Goal: Transaction & Acquisition: Purchase product/service

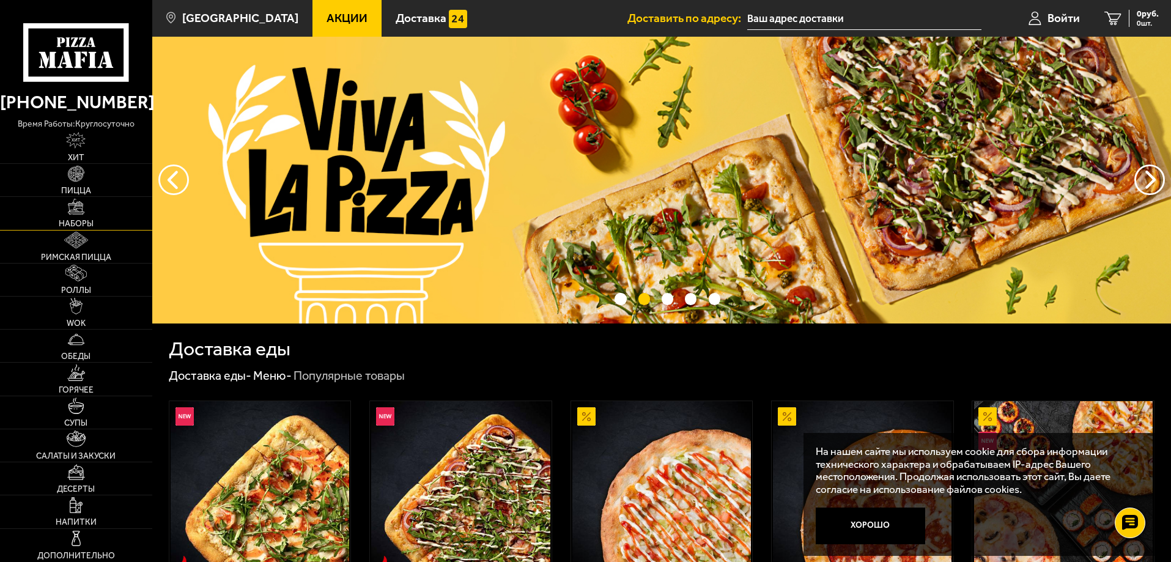
click at [65, 218] on link "Наборы" at bounding box center [76, 213] width 152 height 32
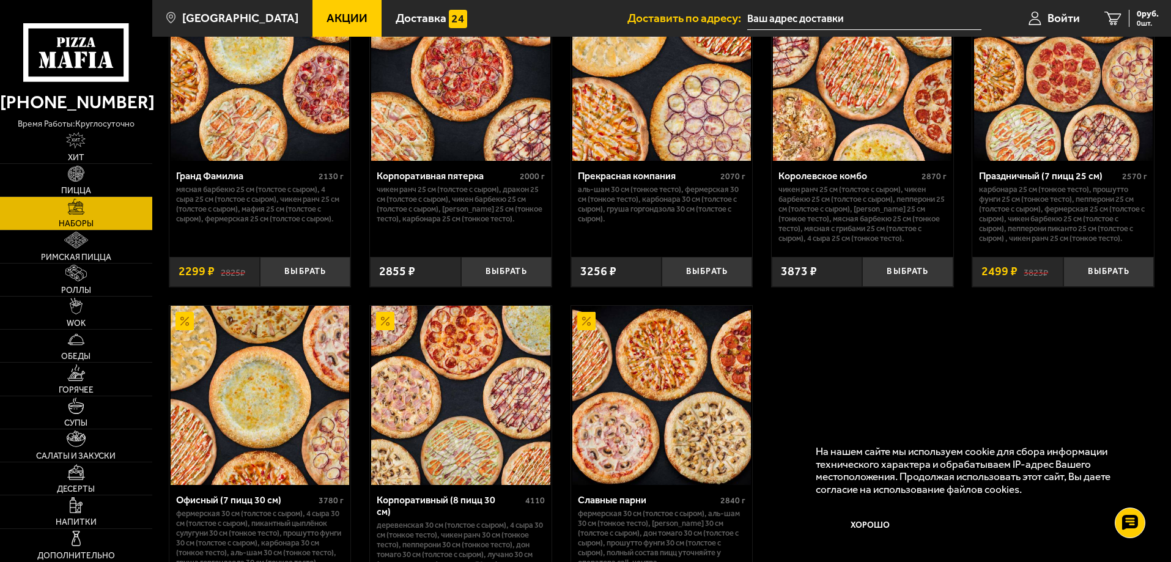
scroll to position [1643, 0]
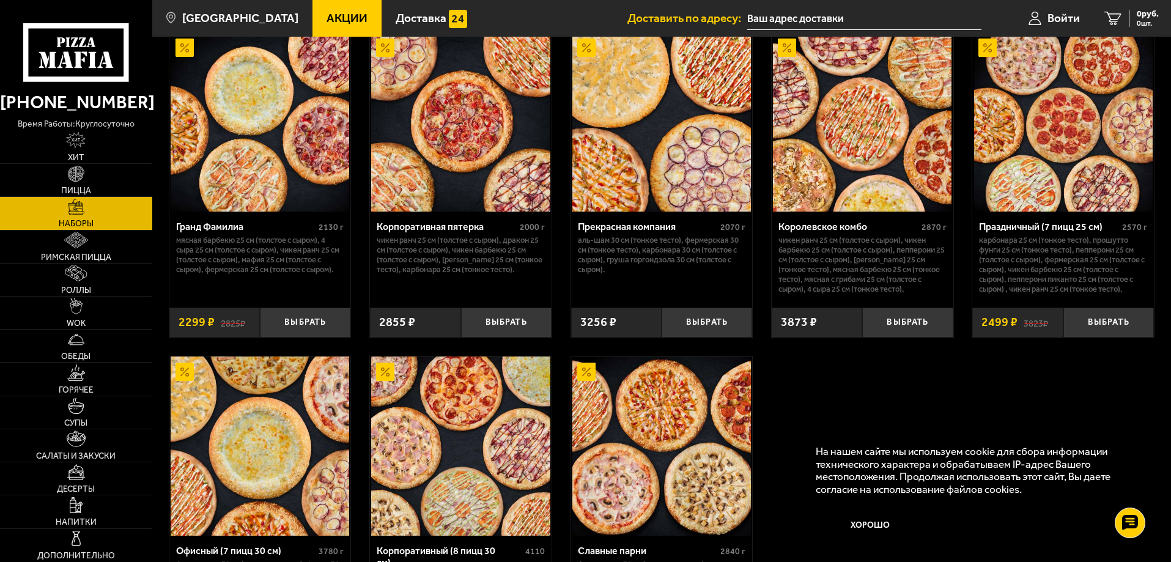
click at [1052, 176] on img at bounding box center [1063, 122] width 179 height 179
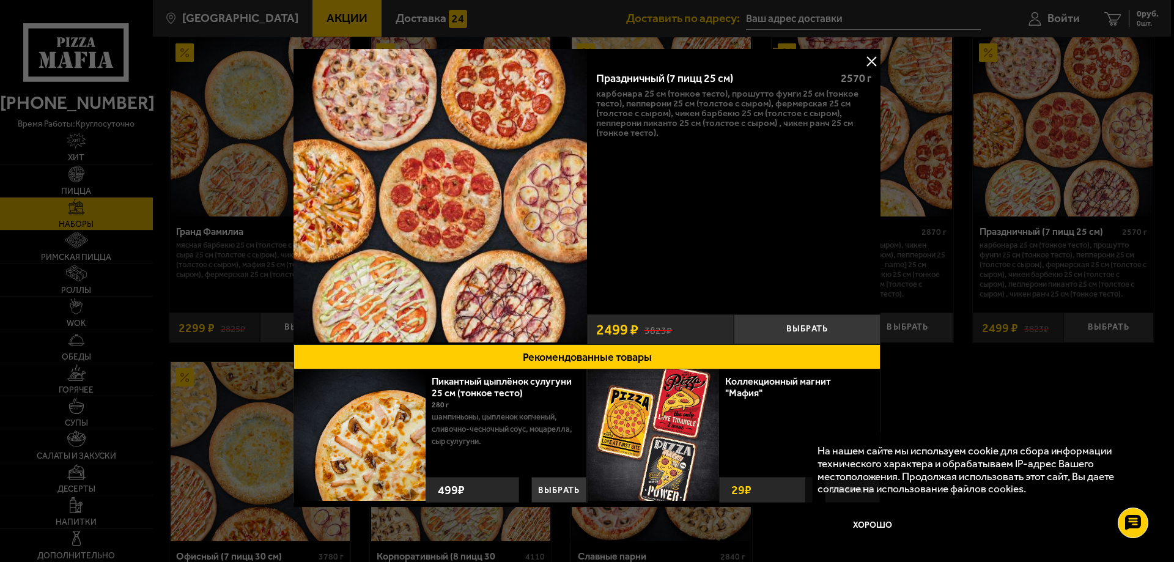
click at [872, 57] on button at bounding box center [871, 61] width 18 height 18
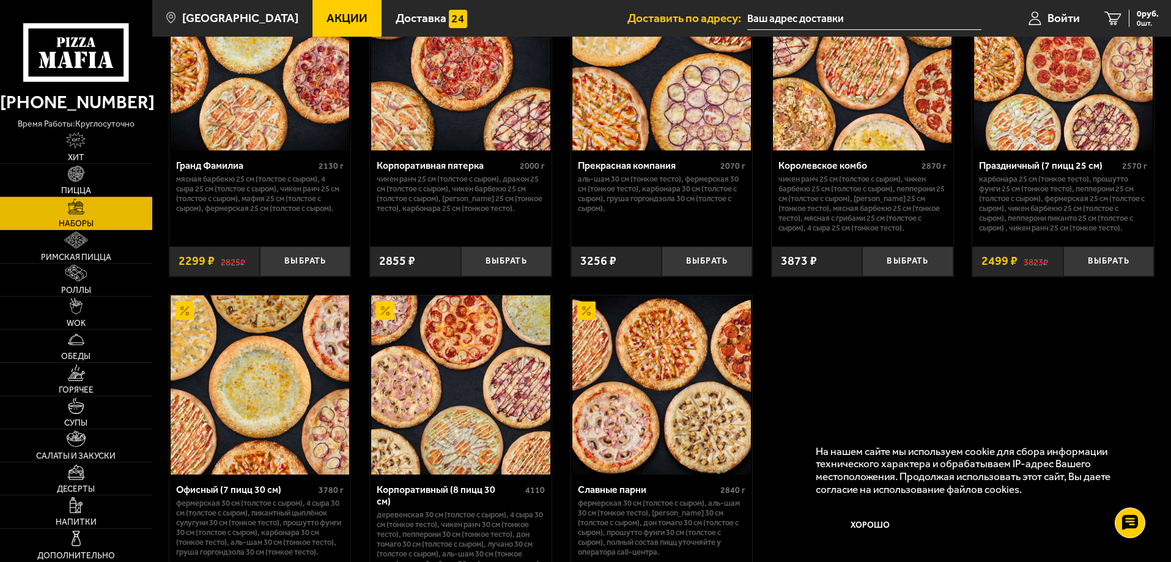
scroll to position [1888, 0]
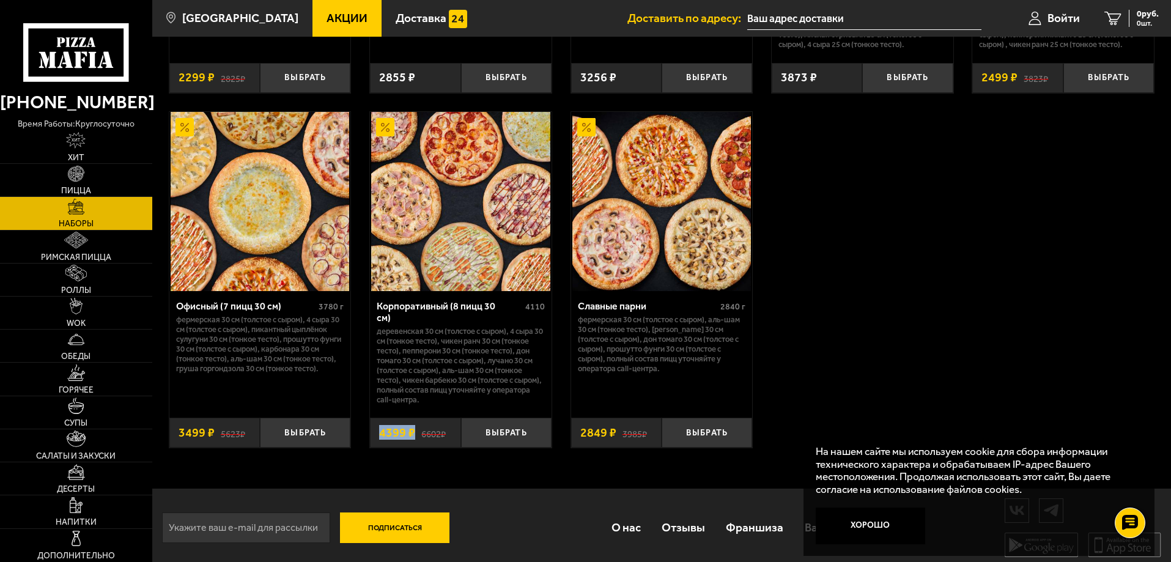
drag, startPoint x: 380, startPoint y: 428, endPoint x: 418, endPoint y: 432, distance: 38.2
click at [418, 432] on div "6602 ₽ 4399 ₽" at bounding box center [415, 433] width 91 height 30
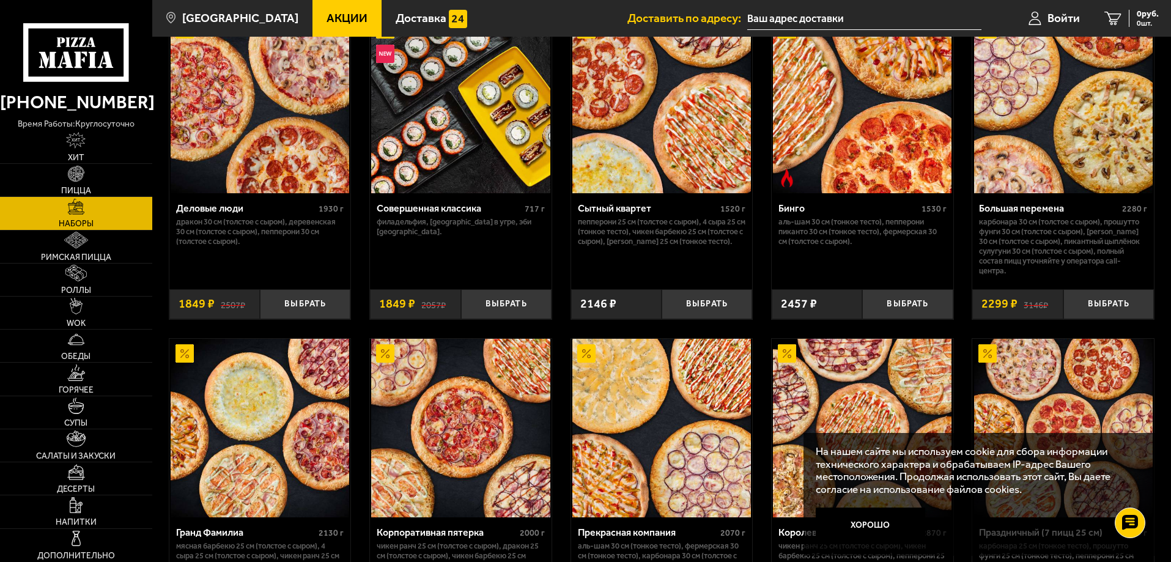
scroll to position [1582, 0]
